Goal: Task Accomplishment & Management: Use online tool/utility

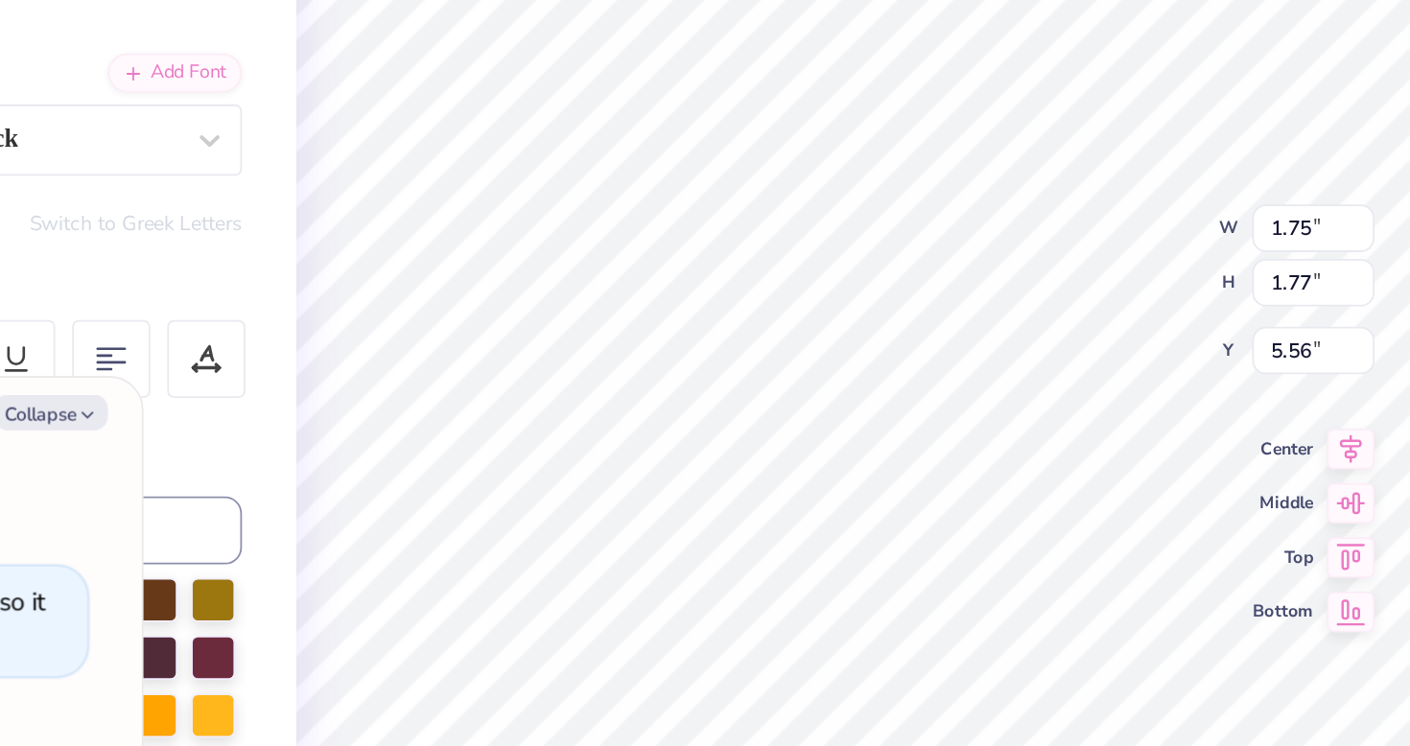
type textarea "x"
type textarea "A"
type textarea "x"
type input "5.57"
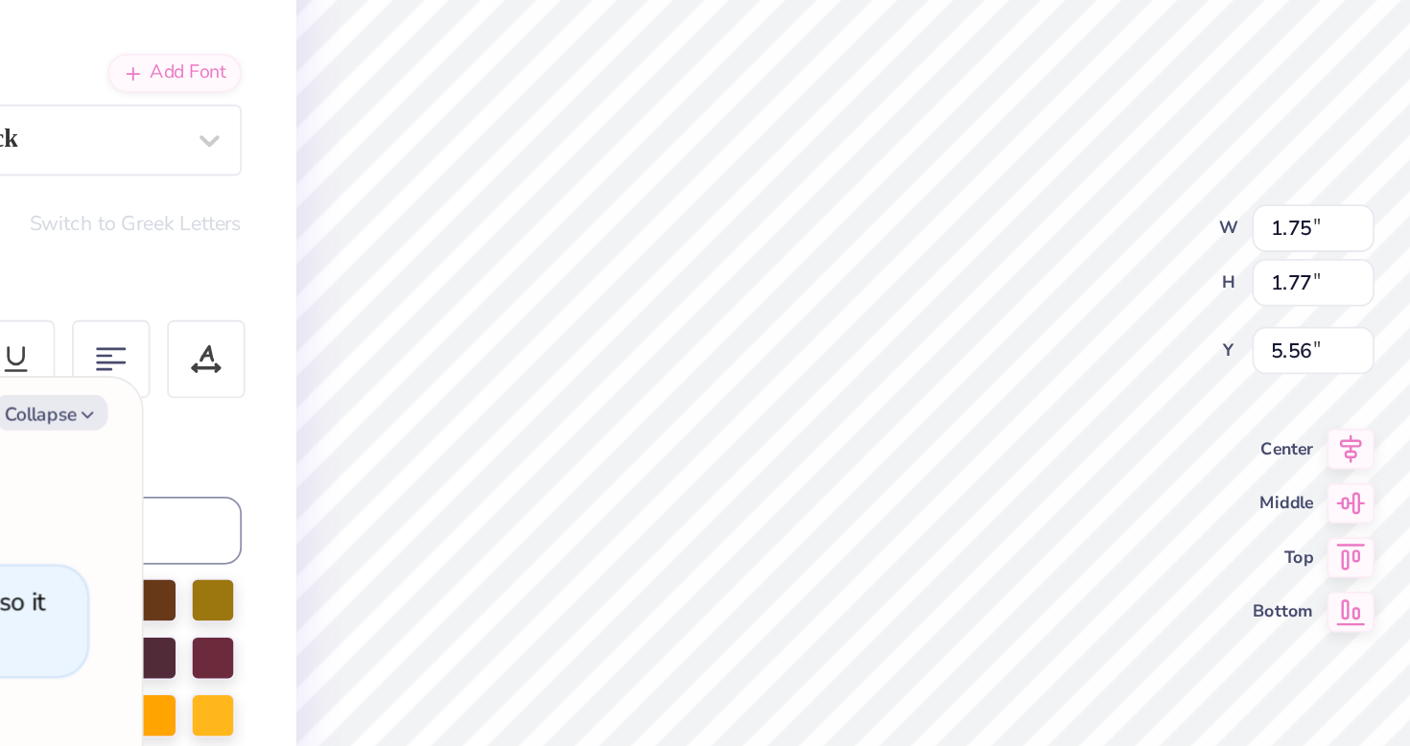
type input "8.06"
type input "1.39"
type textarea "x"
type input "0.61"
type input "0.76"
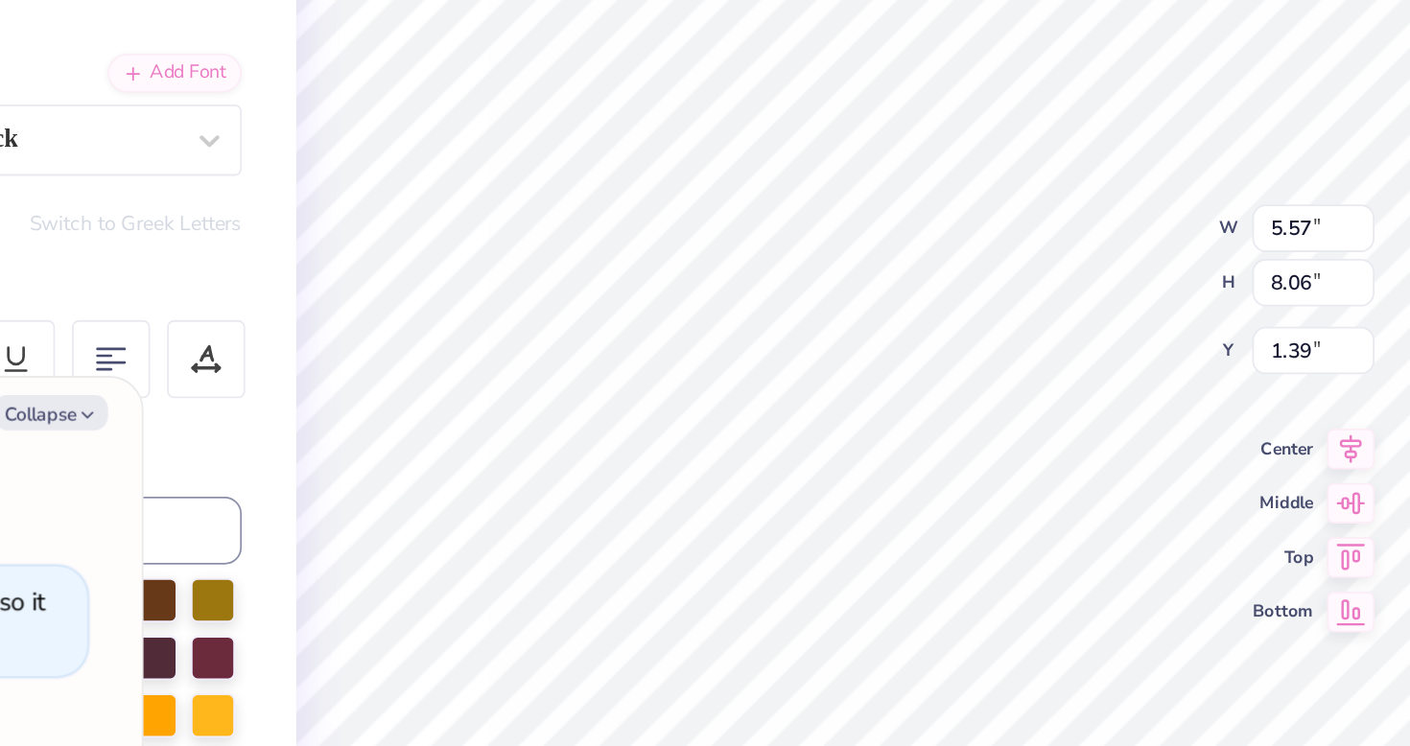
type input "6.17"
type textarea "x"
type input "6.24"
type textarea "x"
type input "0.64"
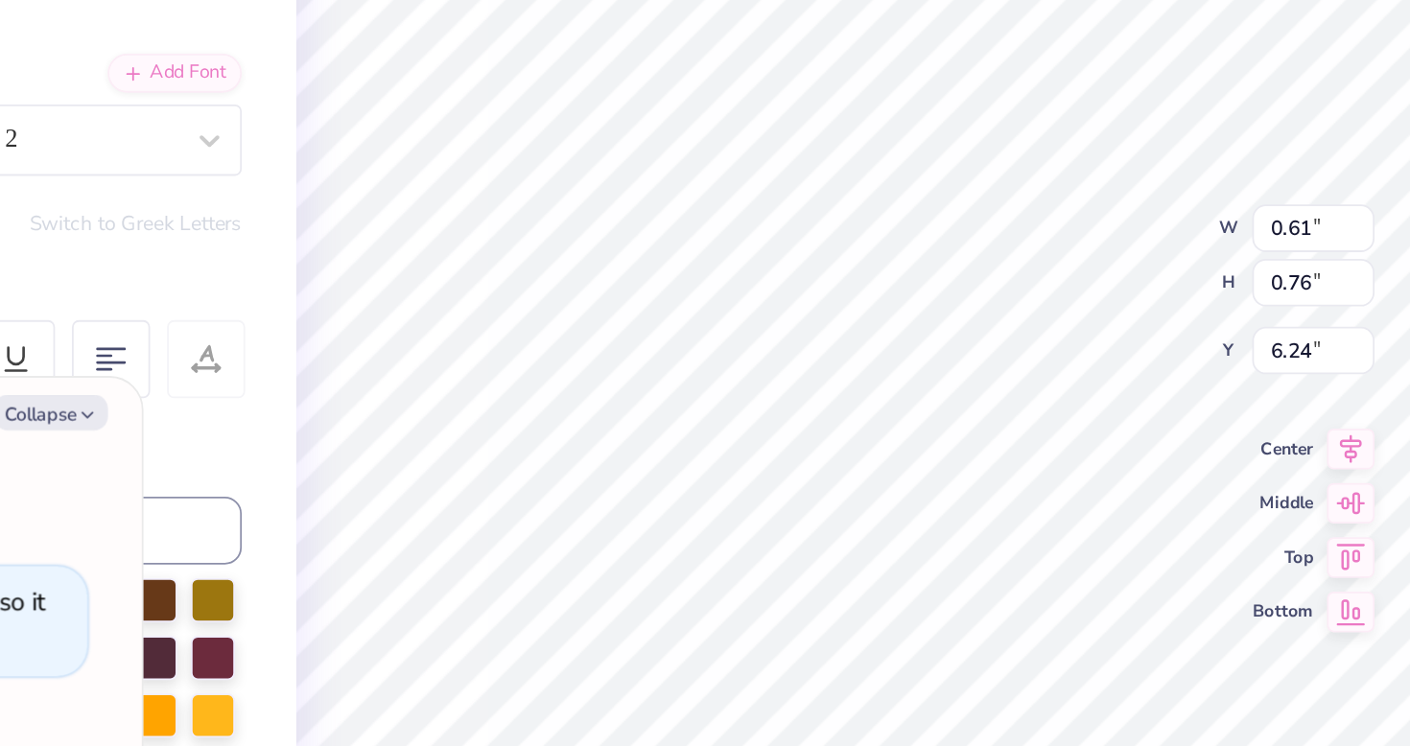
type input "0.97"
type input "6.02"
type textarea "x"
type textarea "P"
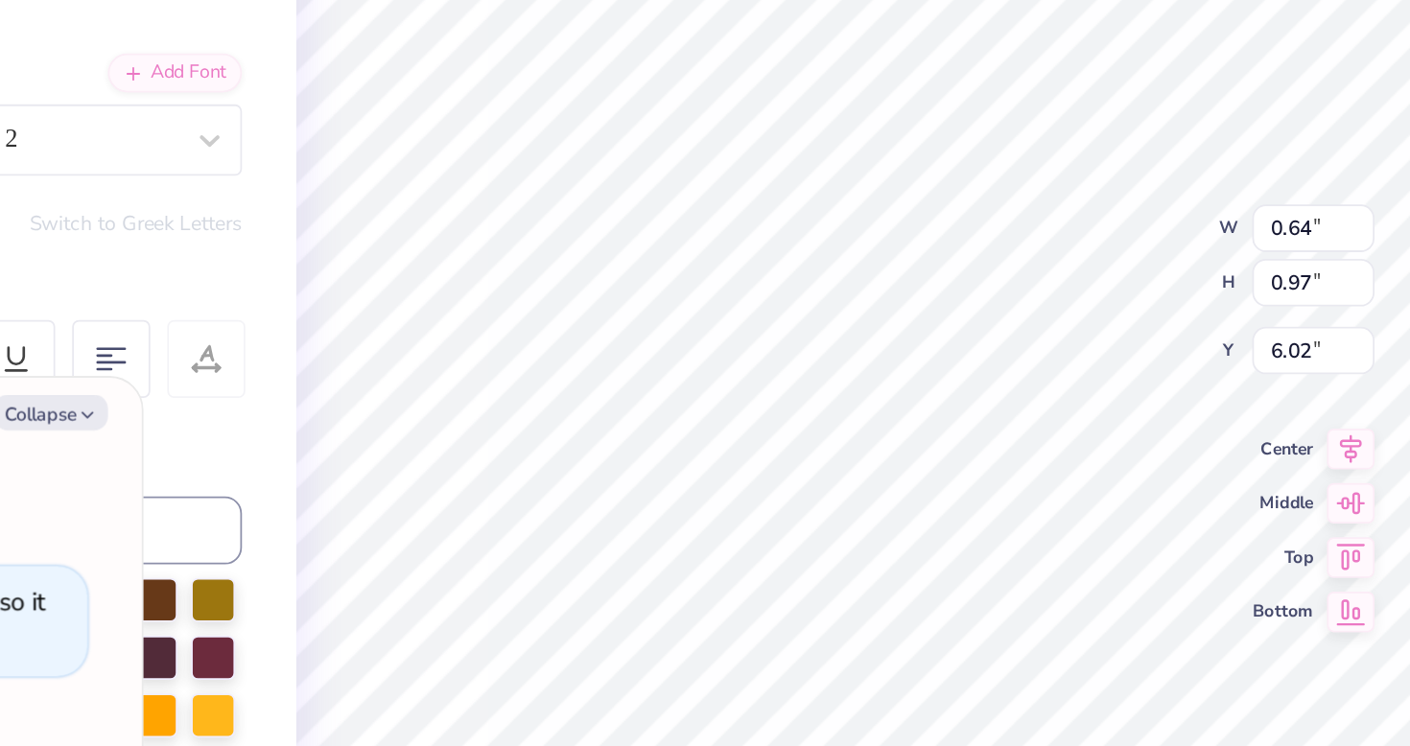
type textarea "x"
type input "0.61"
type input "0.76"
type input "6.24"
type textarea "x"
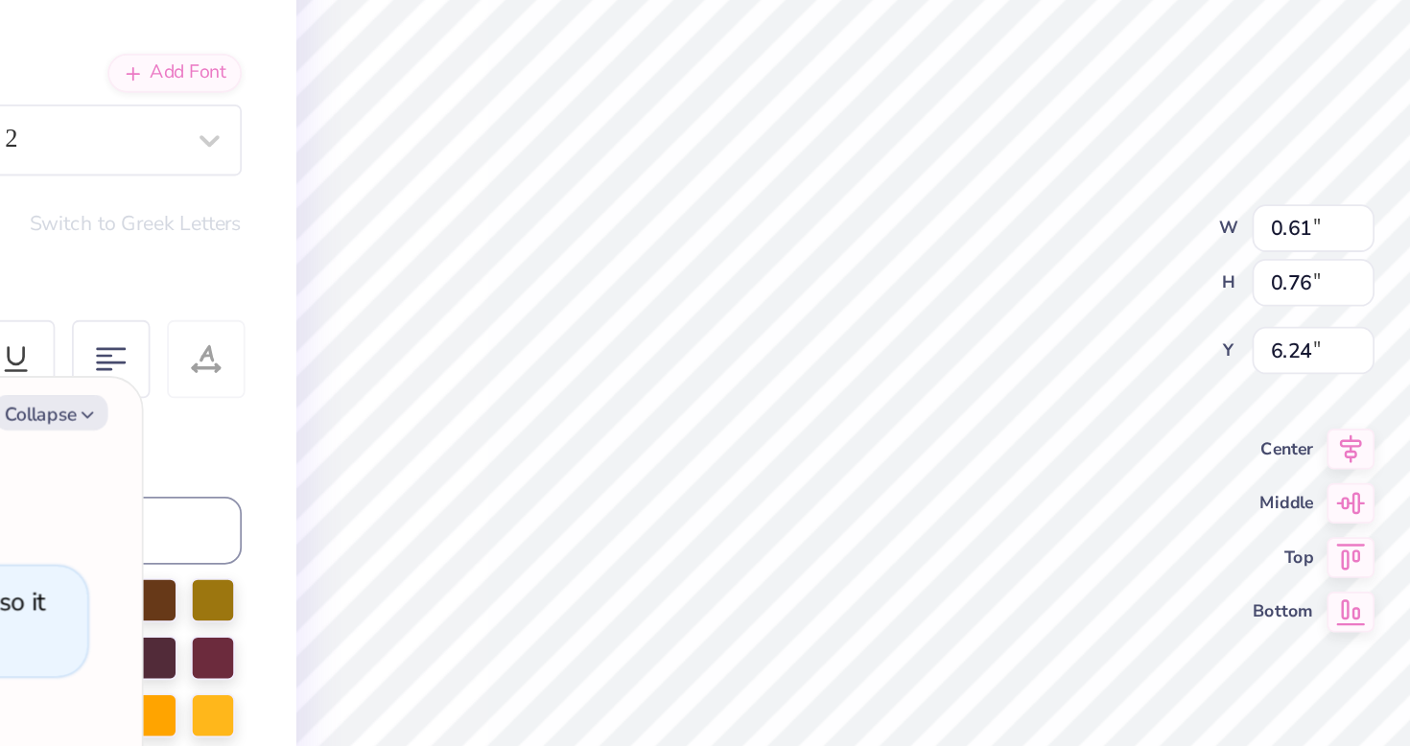
type textarea "x"
type textarea "h"
type textarea "x"
type textarea "hi"
type textarea "x"
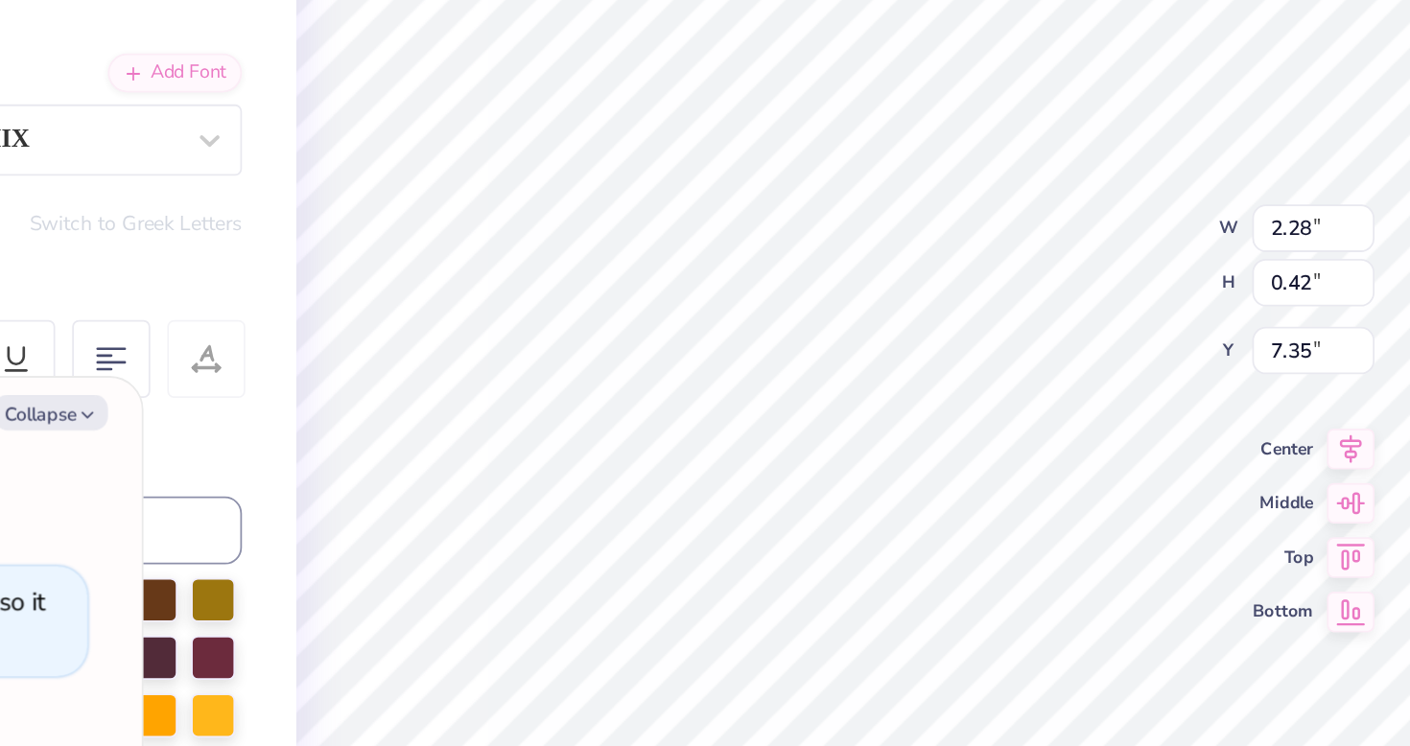
type input "5.57"
type input "8.06"
type input "1.39"
type textarea "x"
type input "2.28"
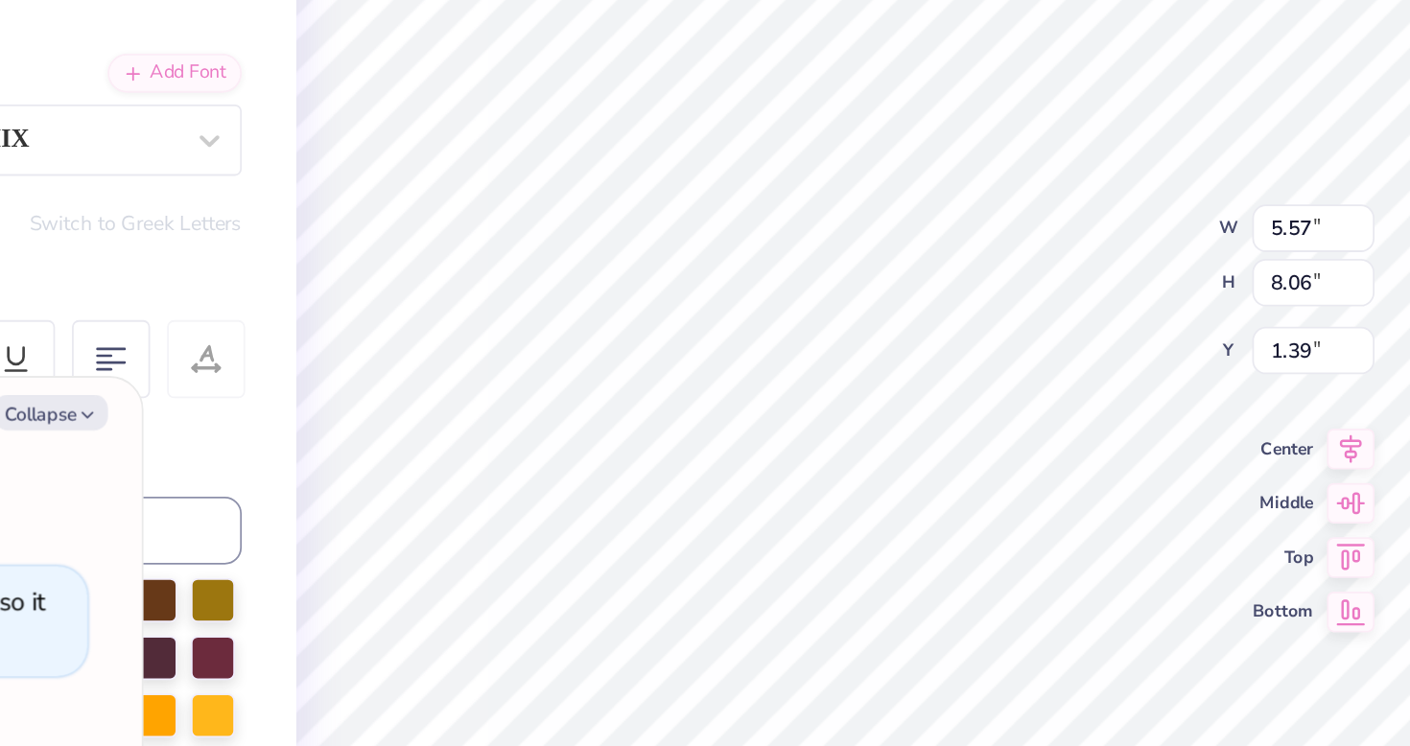
type input "0.42"
type input "7.35"
type textarea "x"
type textarea "WELCOME TO MY RIB"
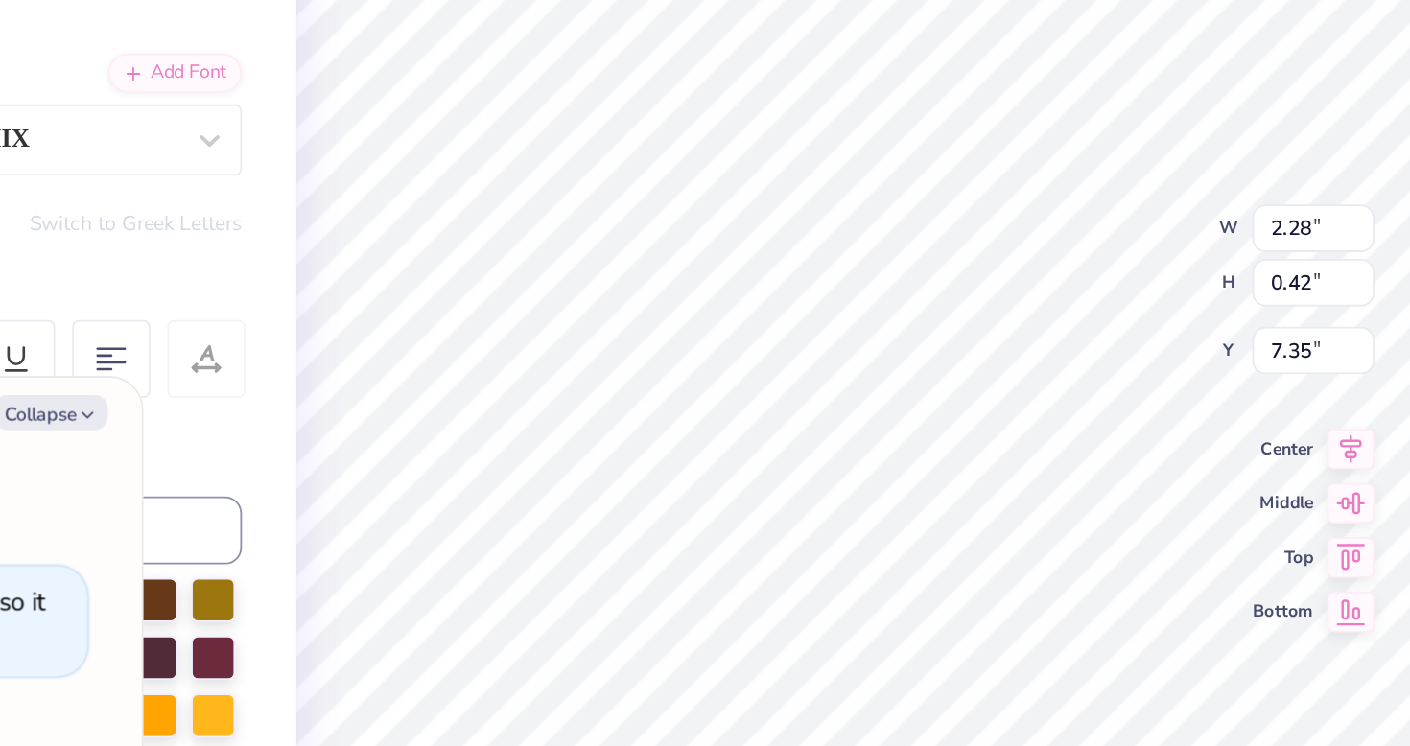
type textarea "x"
type textarea "WELCOME TO MY CRIB"
type textarea "x"
type input "5.57"
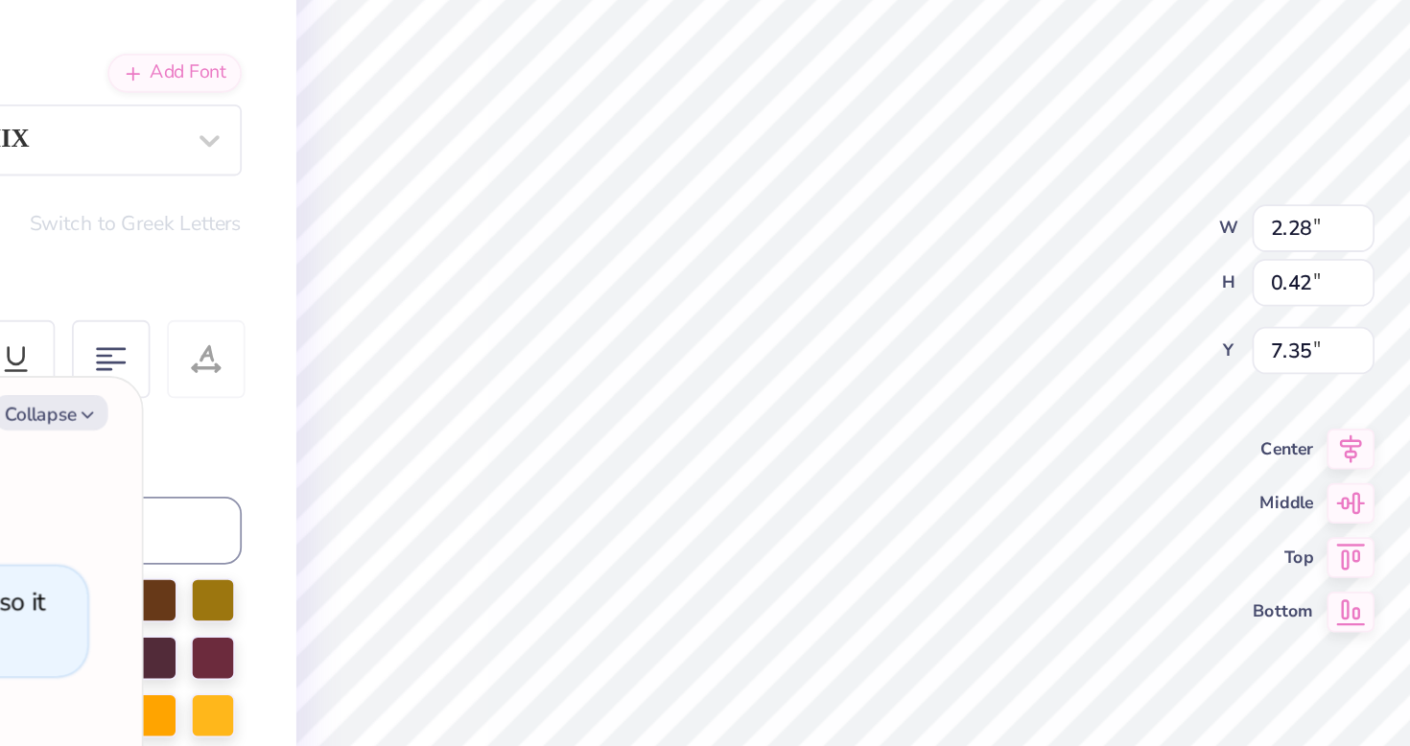
type input "8.06"
type input "1.39"
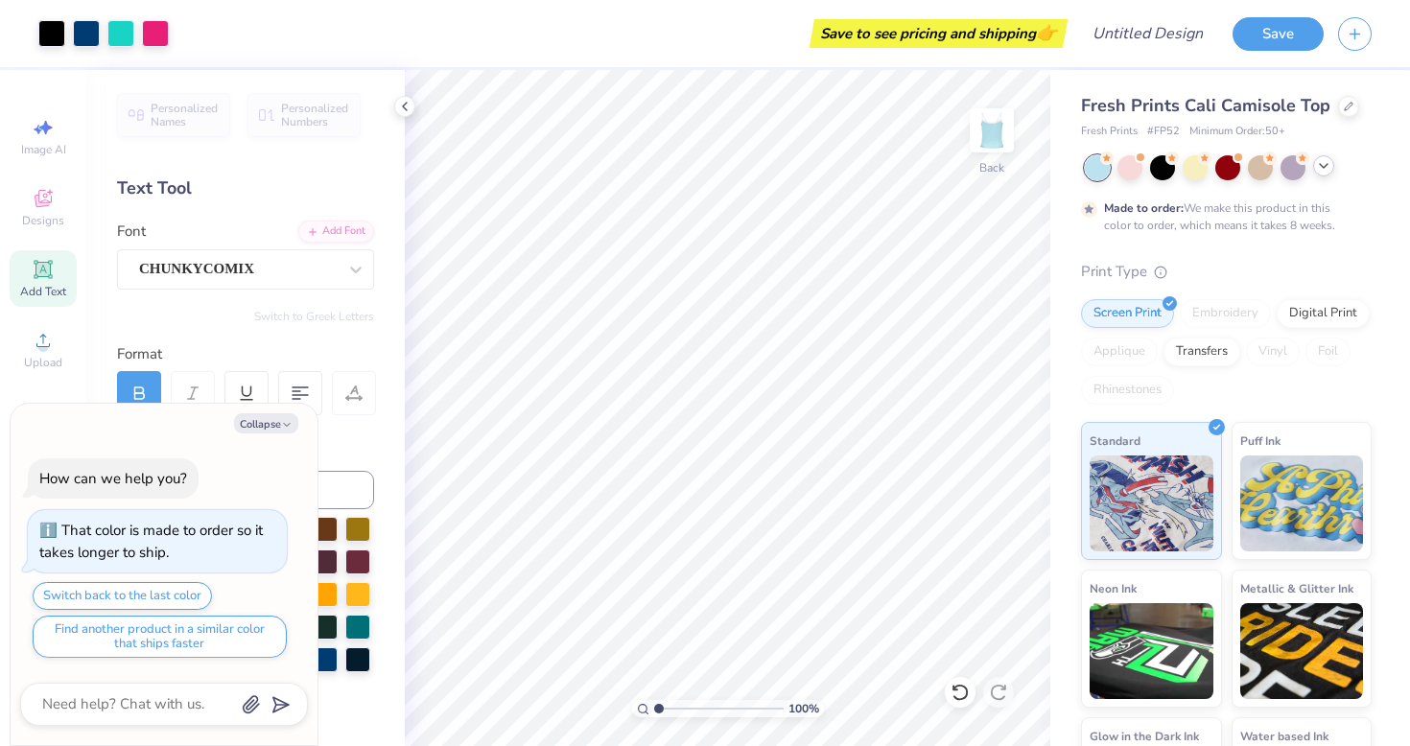
click at [1318, 162] on icon at bounding box center [1323, 165] width 15 height 15
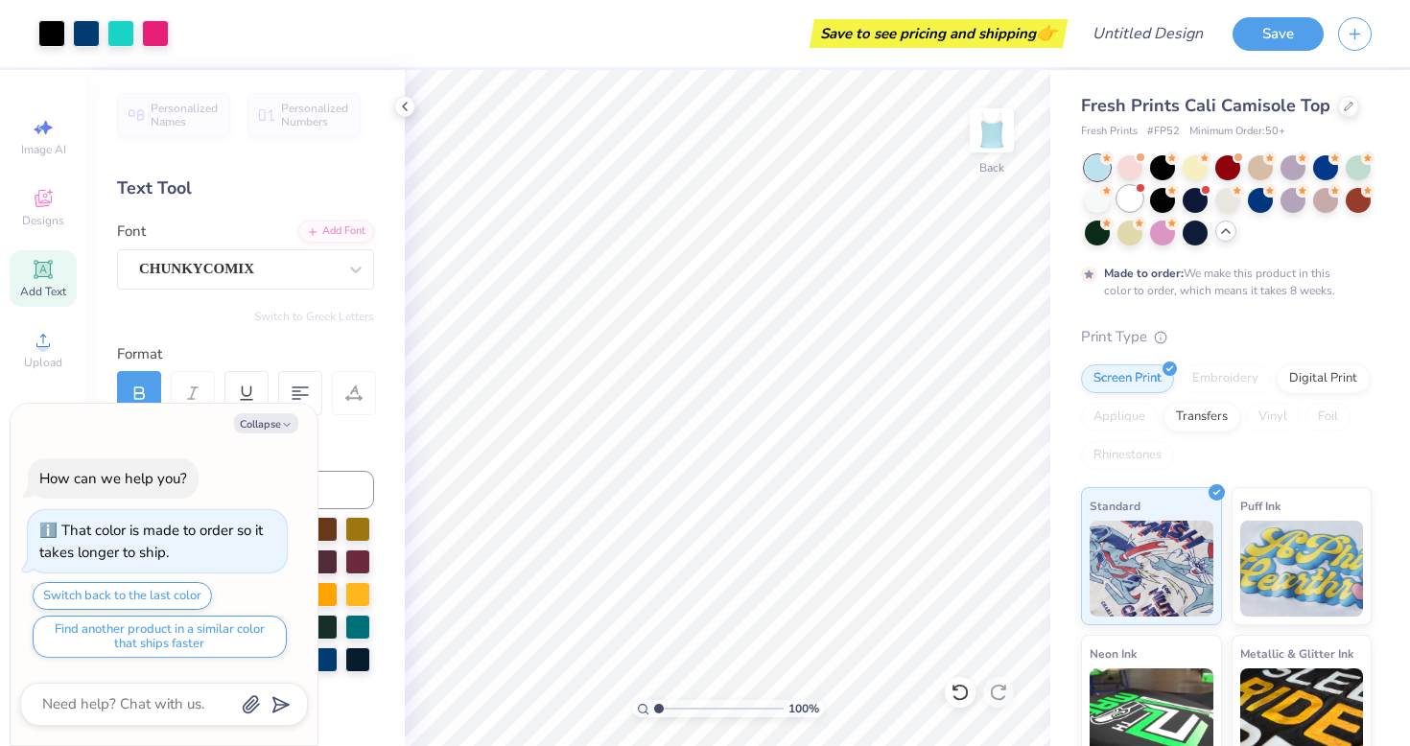
click at [1136, 206] on div at bounding box center [1129, 198] width 25 height 25
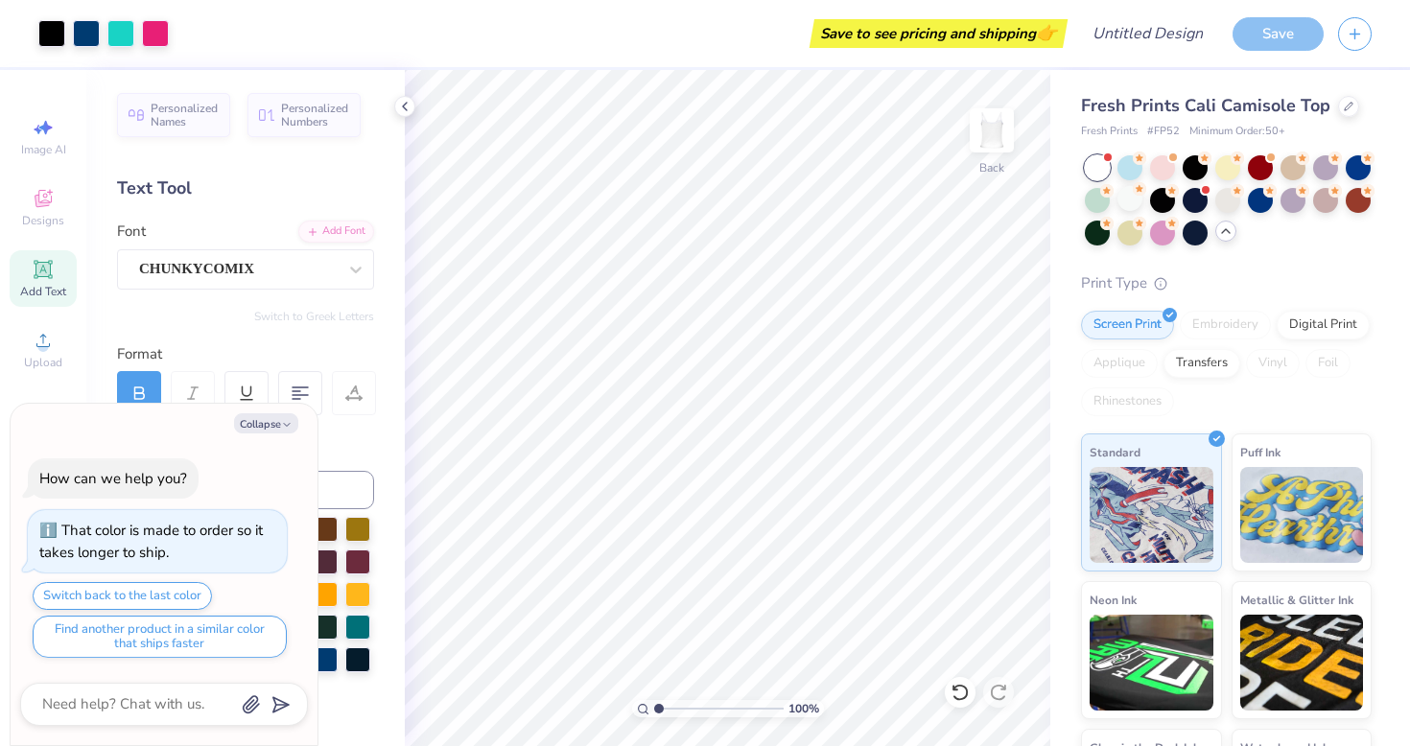
scroll to position [154, 0]
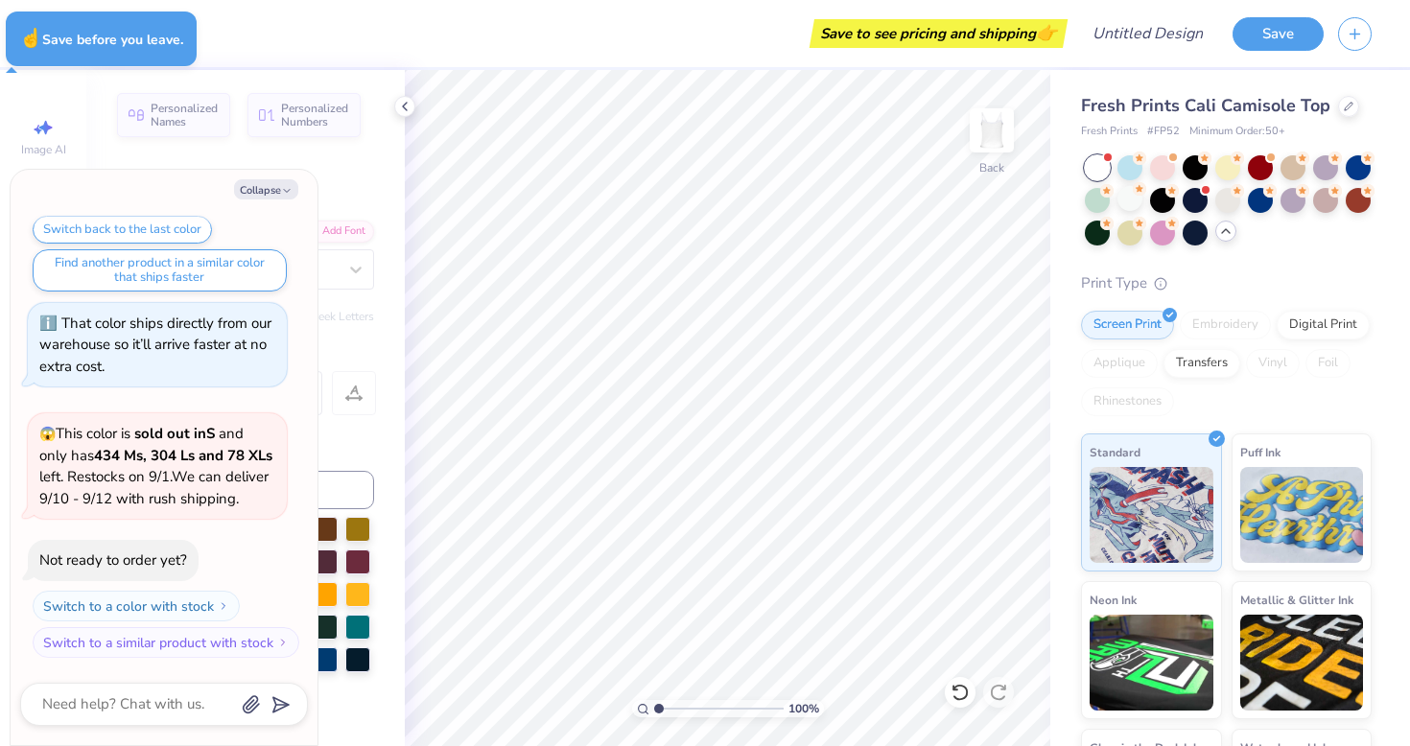
type textarea "x"
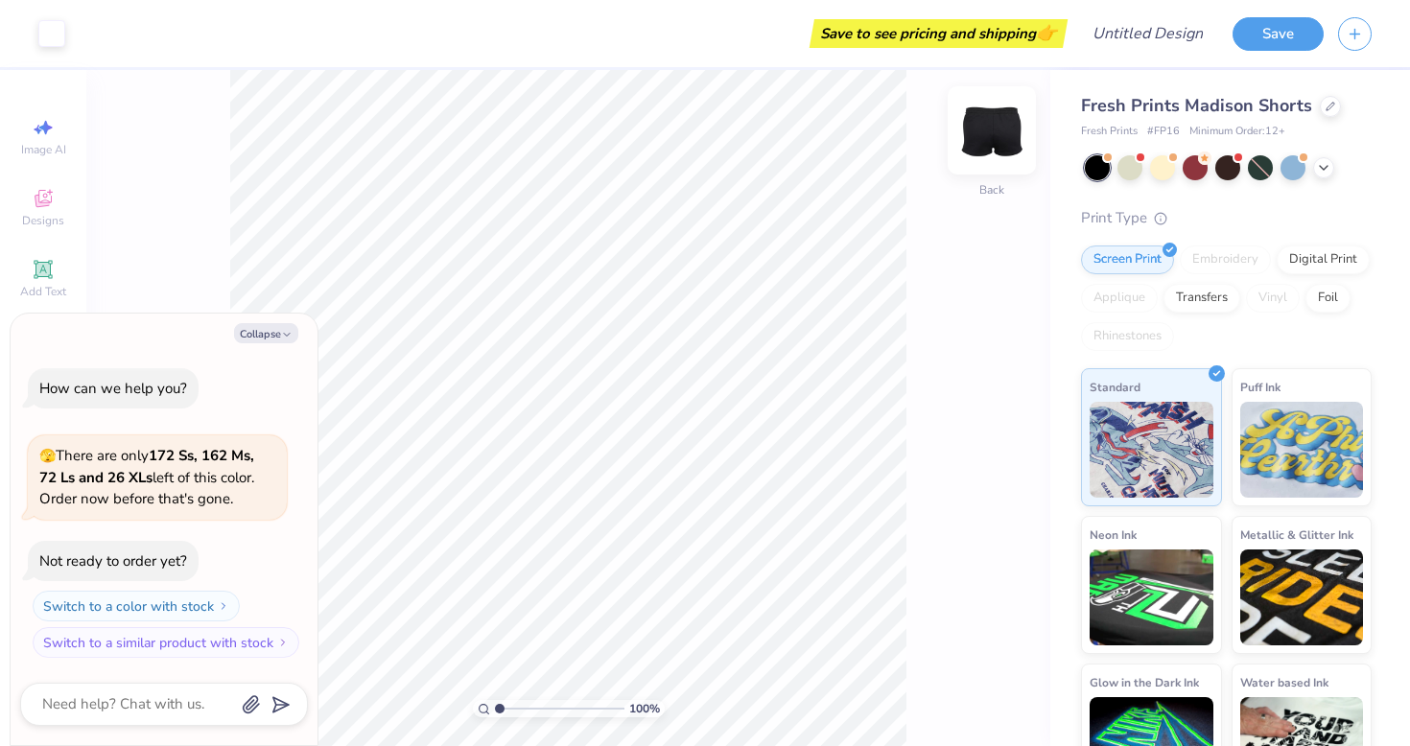
click at [995, 104] on img at bounding box center [991, 130] width 77 height 77
type textarea "x"
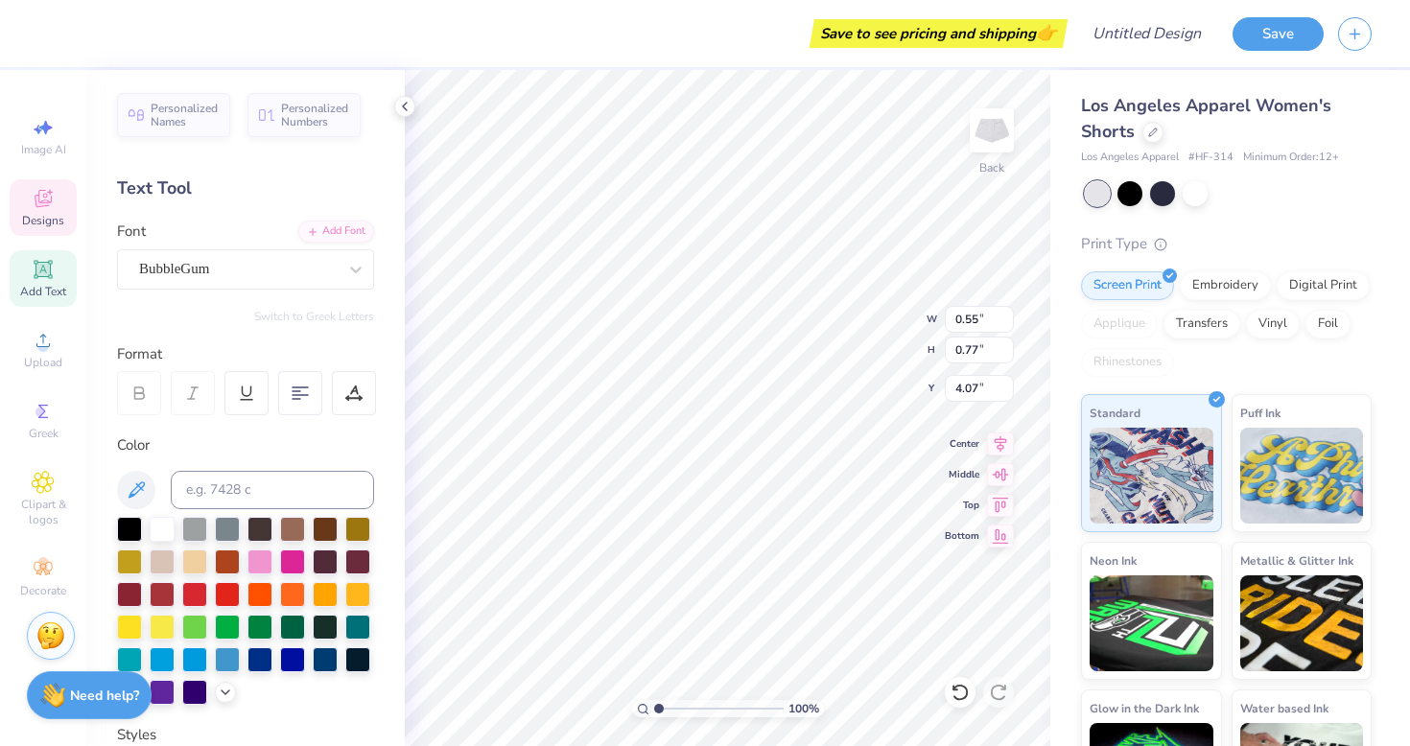
type input "0.74"
type input "4.16"
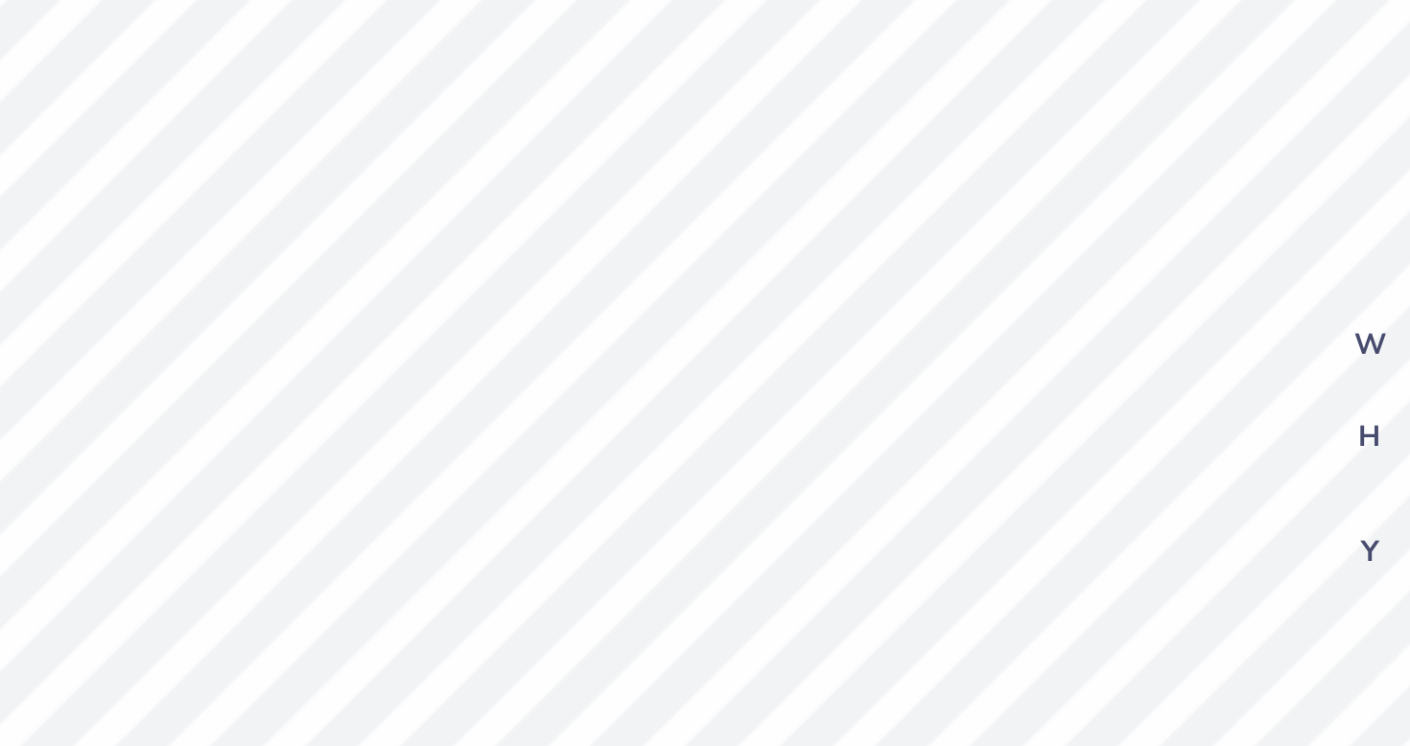
type input "0.67"
type input "1.10"
type input "3.29"
type textarea "D"
type textarea "P"
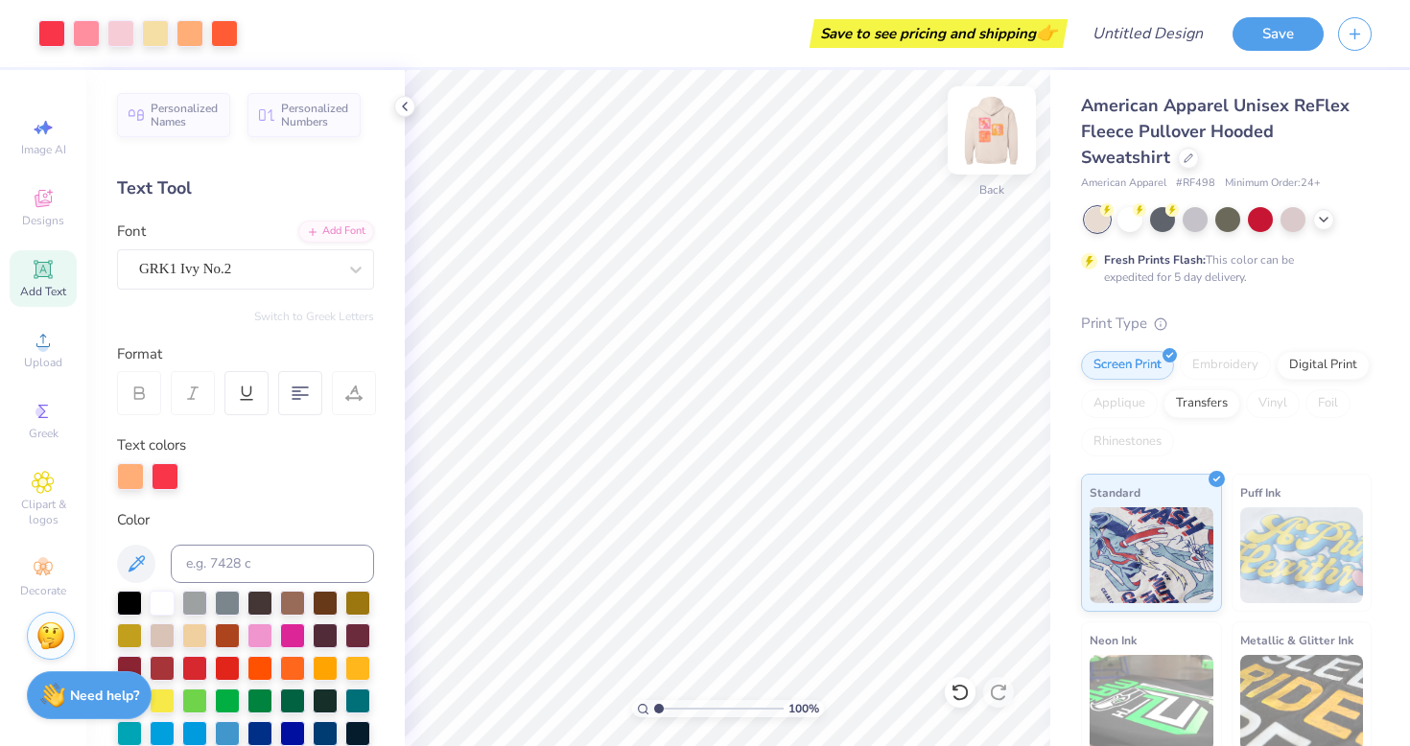
click at [991, 130] on img at bounding box center [991, 130] width 77 height 77
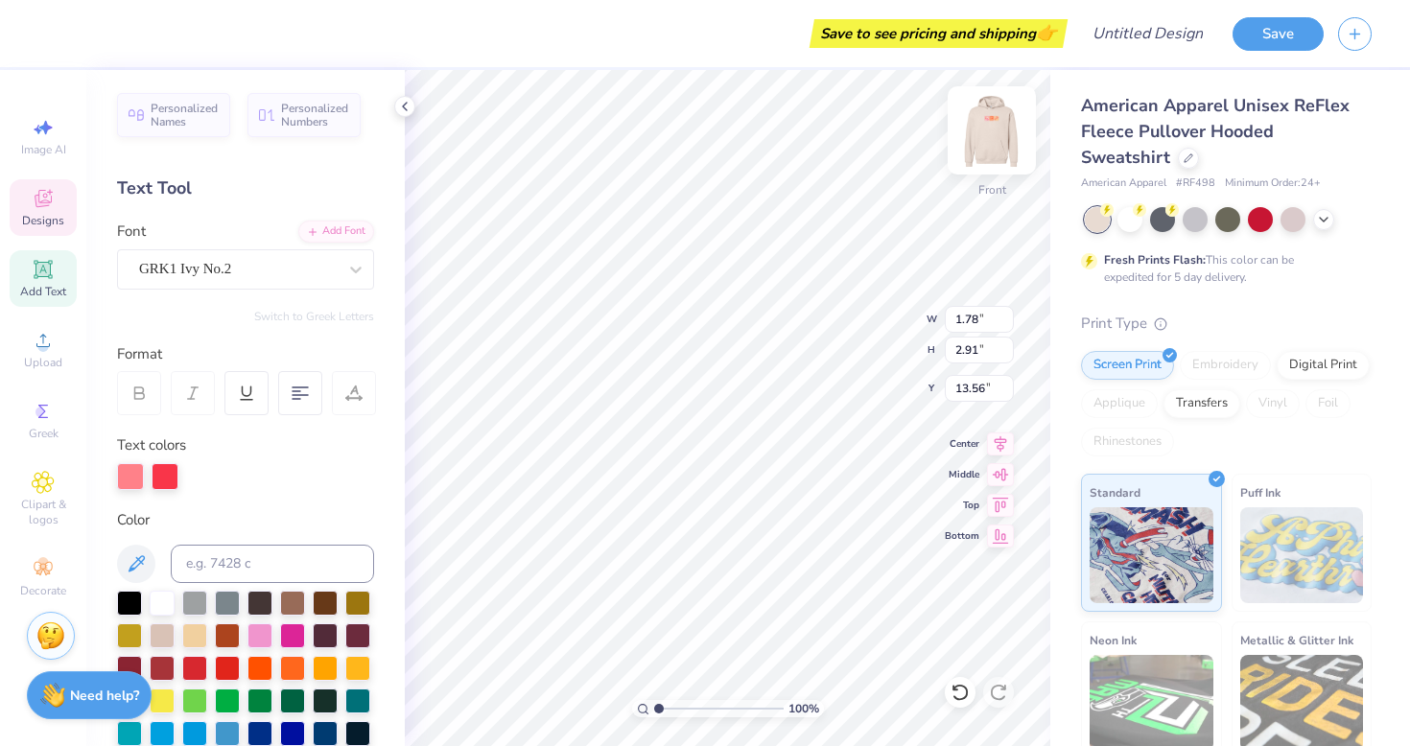
type textarea "P"
type textarea "D"
type input "2.06"
type input "2.90"
type input "11.27"
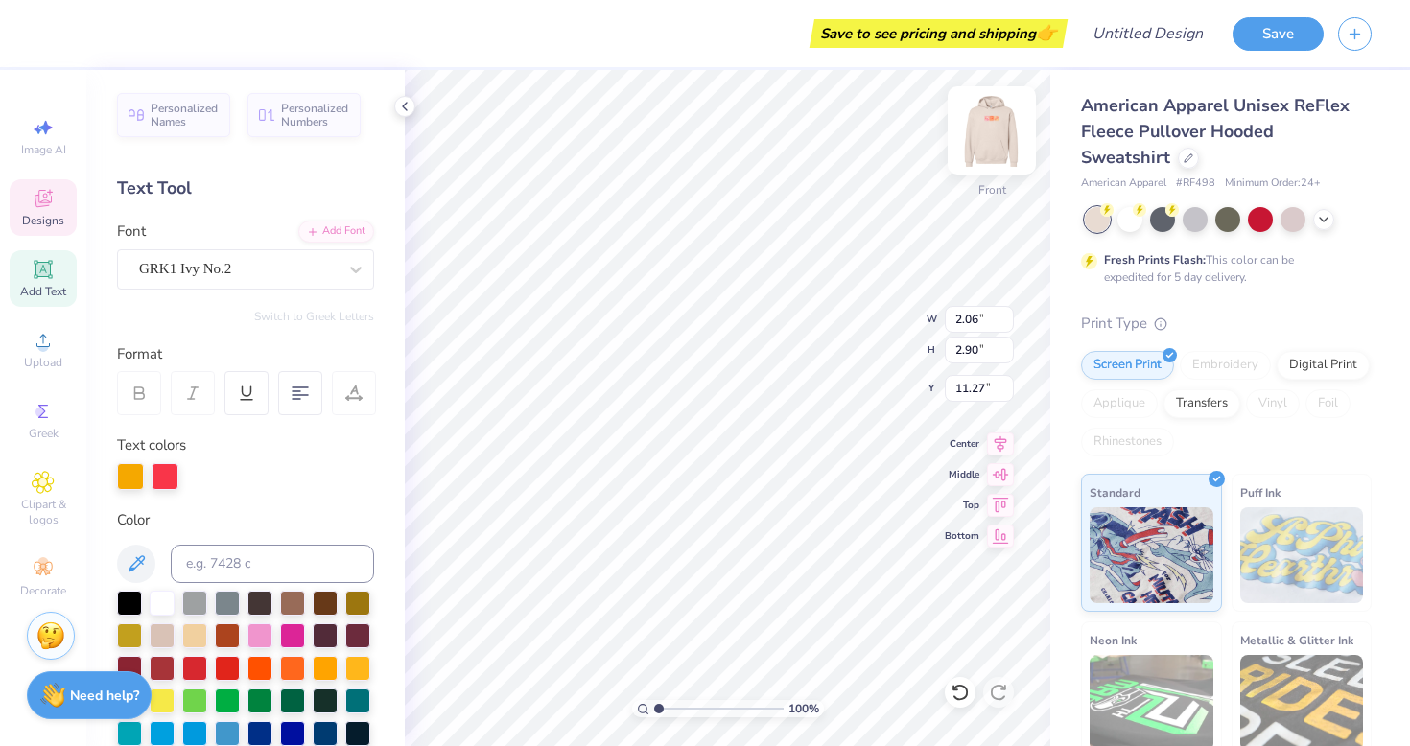
type textarea "P"
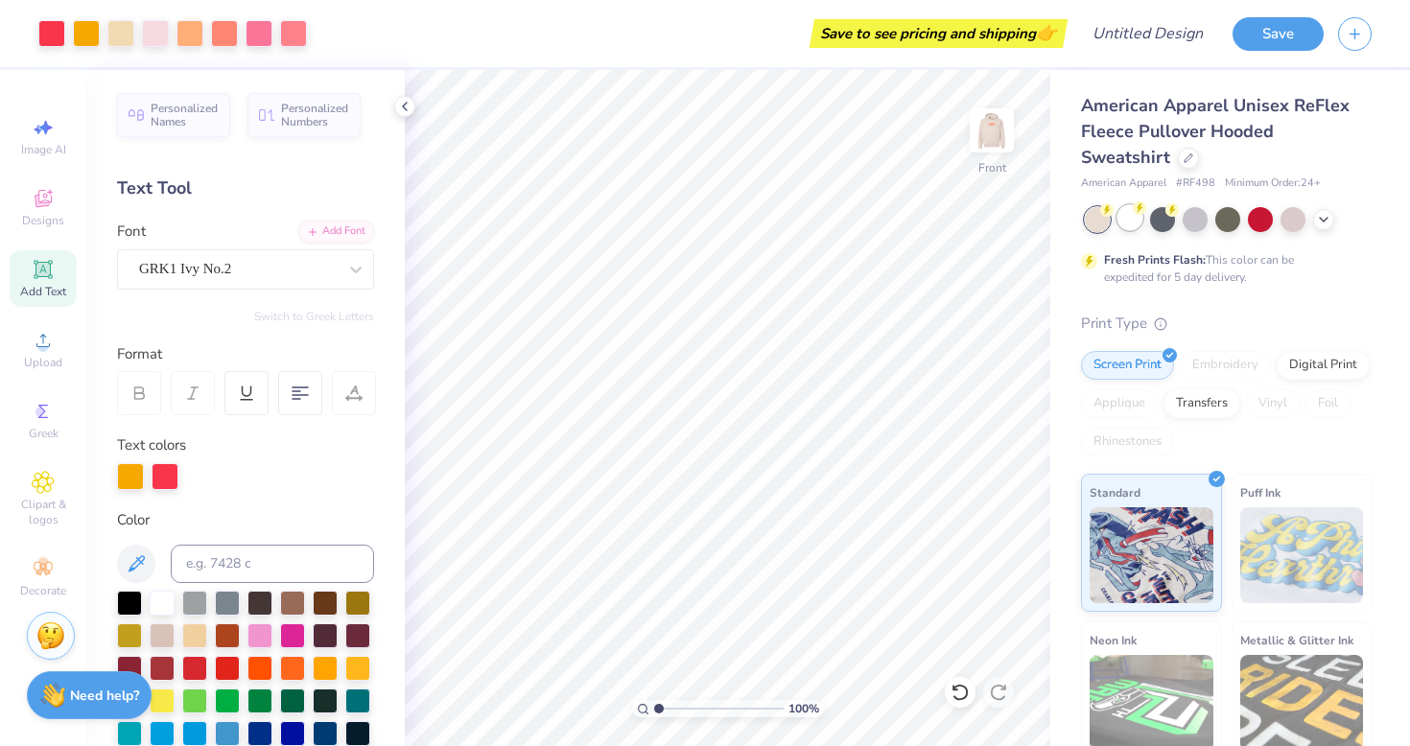
click at [1124, 223] on div at bounding box center [1129, 217] width 25 height 25
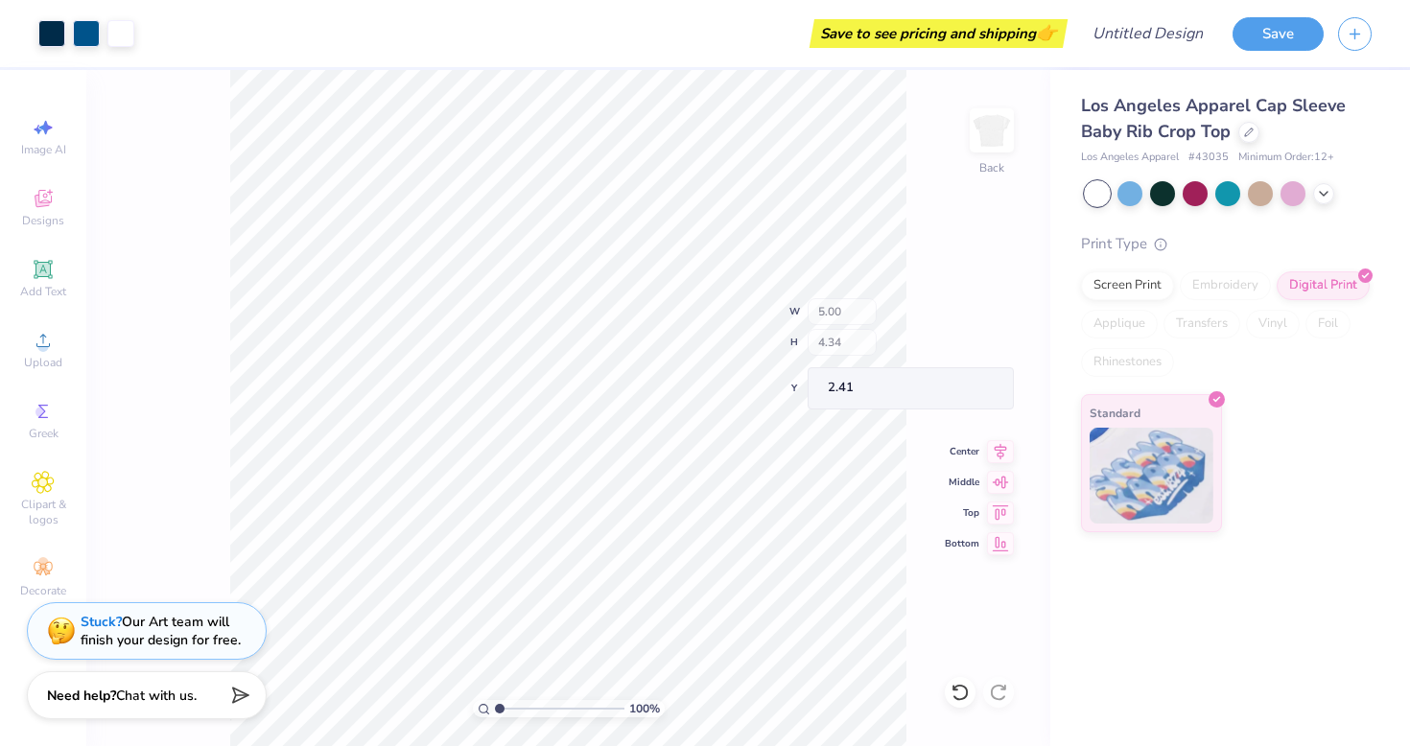
type input "2.65"
type input "0.78"
type input "3.98"
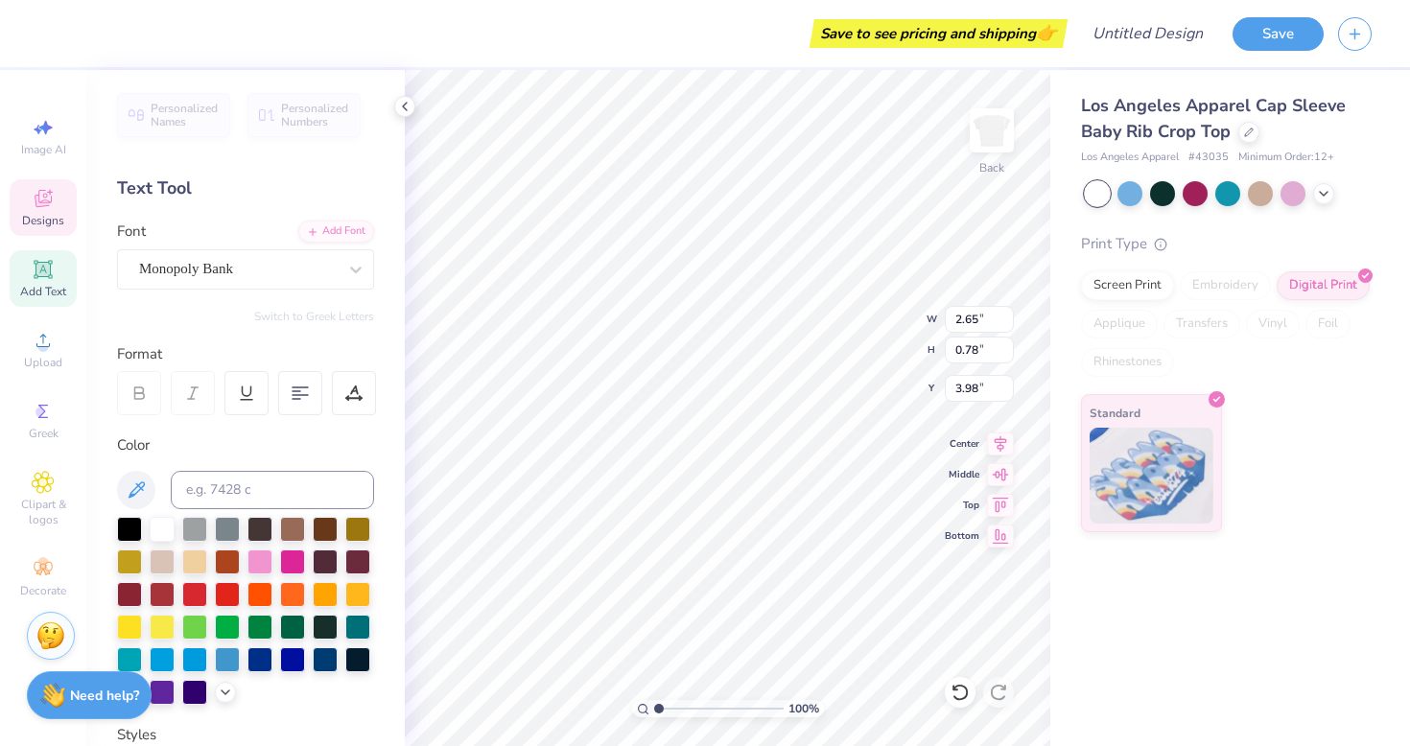
scroll to position [0, 4]
type textarea "Alpha Delta Pi"
type input "3.00"
type input "0.71"
type input "4.19"
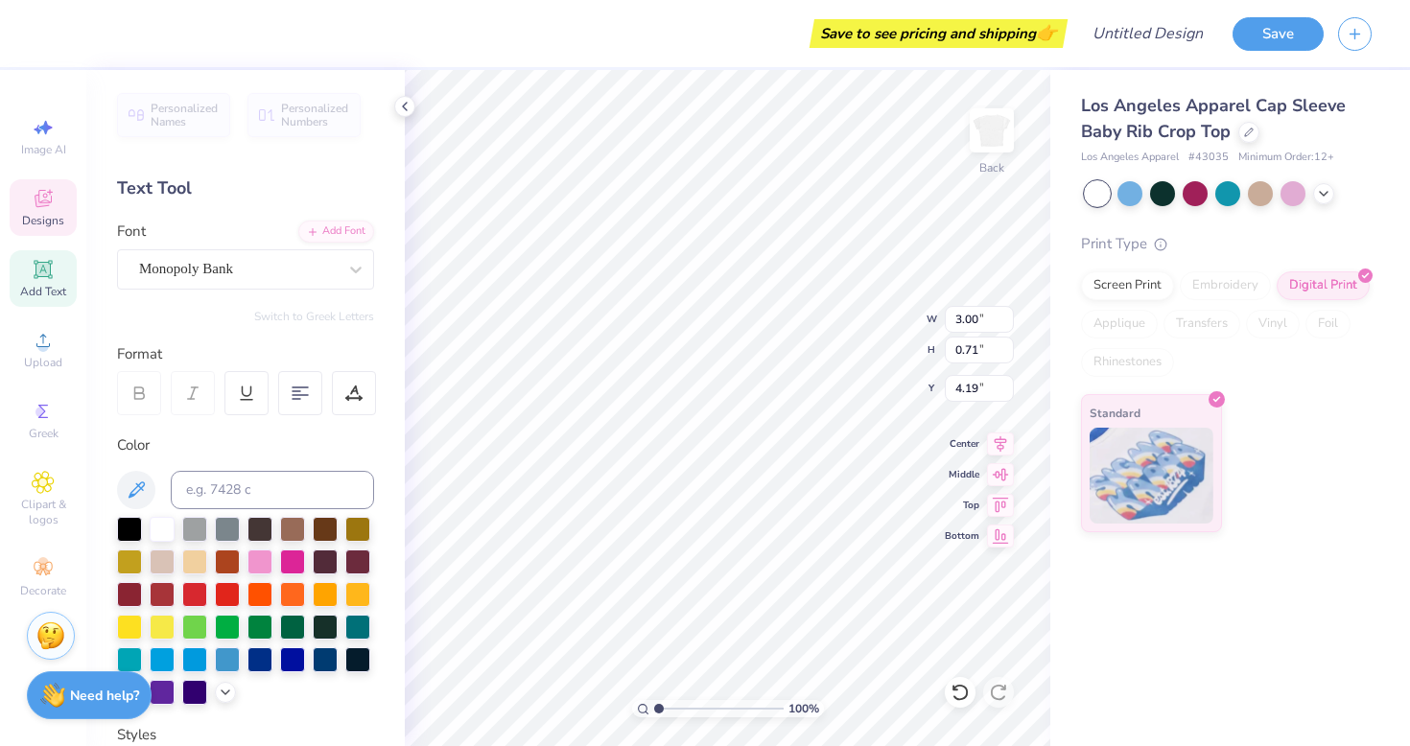
type input "4.03"
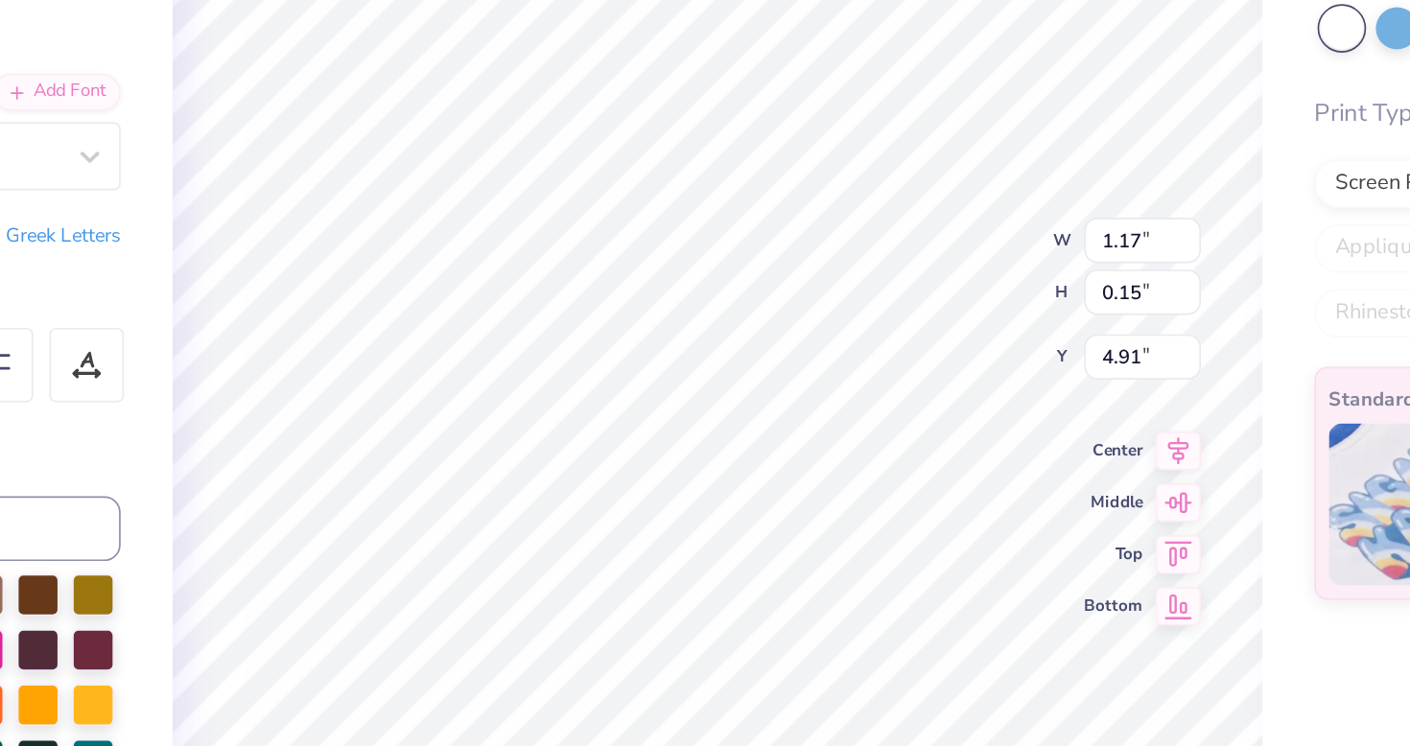
type textarea "EST. 1851"
click at [850, 351] on div "100 % Back W 1.17 1.17 " H 0.15 0.15 " Y 4.91 4.91 " Center [GEOGRAPHIC_DATA]" at bounding box center [728, 408] width 646 height 676
